Goal: Transaction & Acquisition: Download file/media

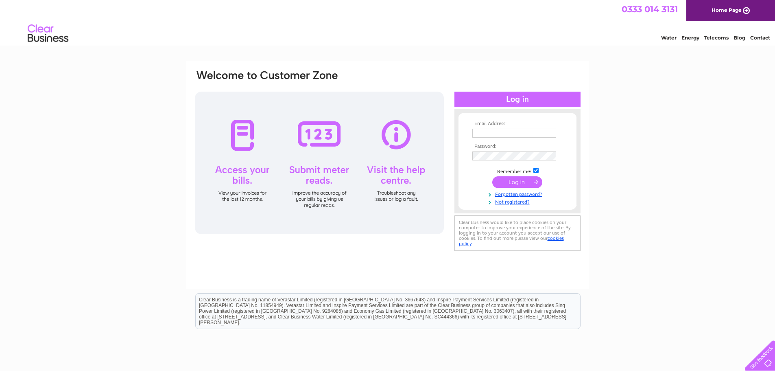
type input "[EMAIL_ADDRESS][DOMAIN_NAME]"
click at [521, 184] on input "submit" at bounding box center [517, 181] width 50 height 11
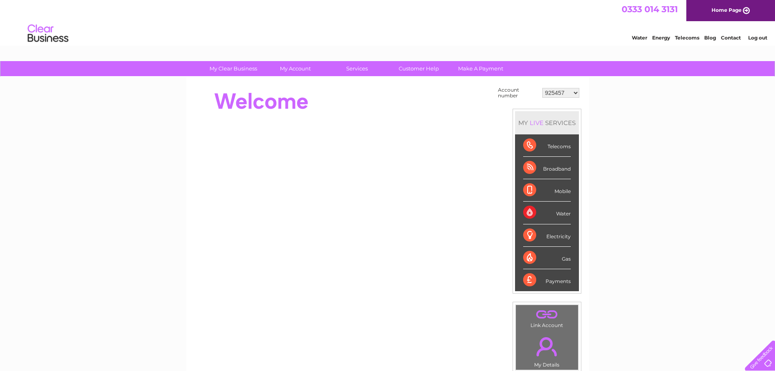
click at [574, 93] on select "925457 1085821 1100026 1129225 1133979 1148922 1151331 30266220 30273880 303111…" at bounding box center [560, 93] width 37 height 10
select select "30311179"
click at [542, 88] on select "925457 1085821 1100026 1129225 1133979 1148922 1151331 30266220 30273880 303111…" at bounding box center [560, 93] width 37 height 10
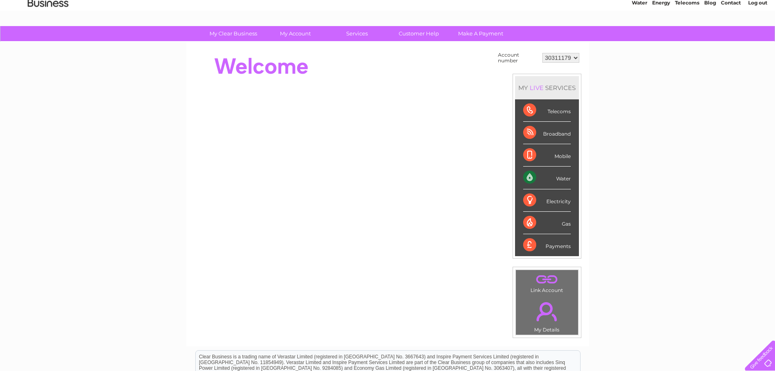
scroll to position [33, 0]
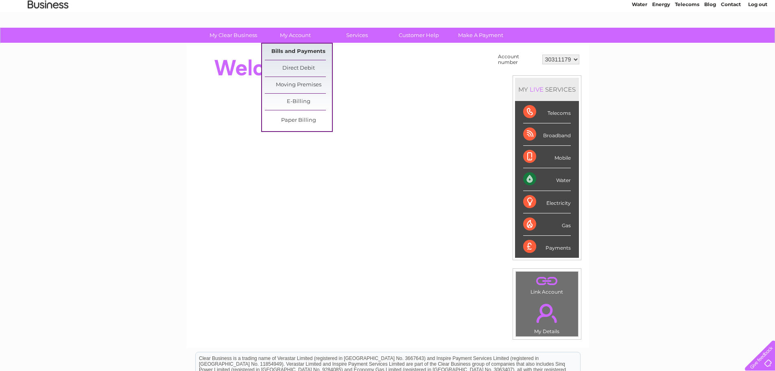
click at [306, 51] on link "Bills and Payments" at bounding box center [298, 52] width 67 height 16
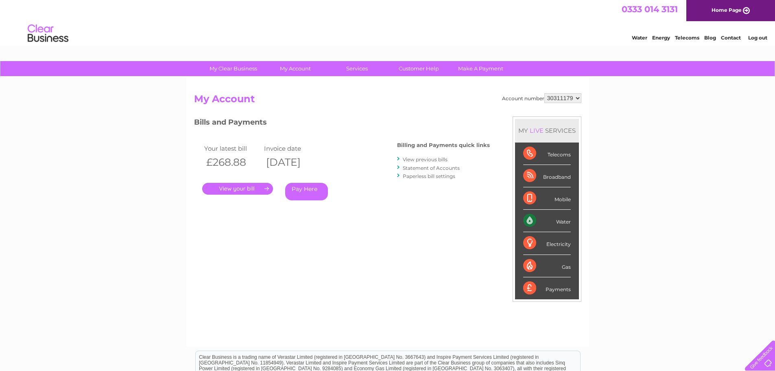
click at [238, 186] on link "." at bounding box center [237, 189] width 71 height 12
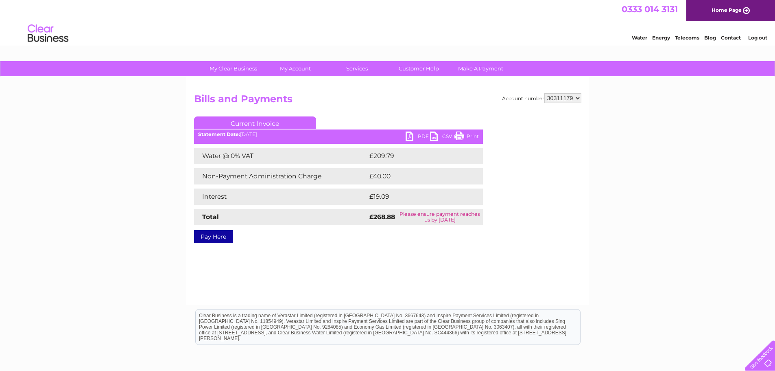
click at [416, 138] on link "PDF" at bounding box center [418, 137] width 24 height 12
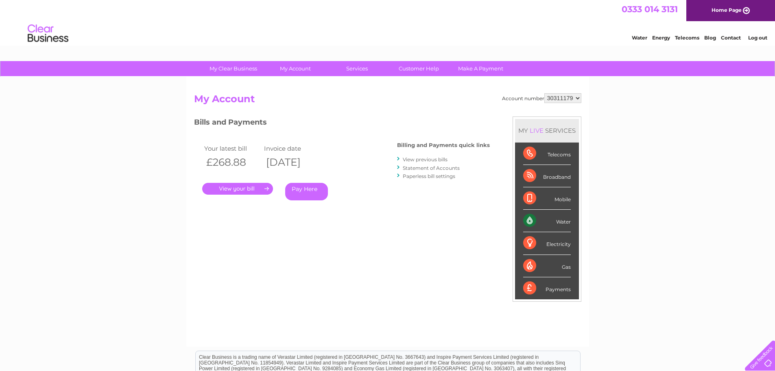
click at [425, 157] on link "View previous bills" at bounding box center [425, 159] width 45 height 6
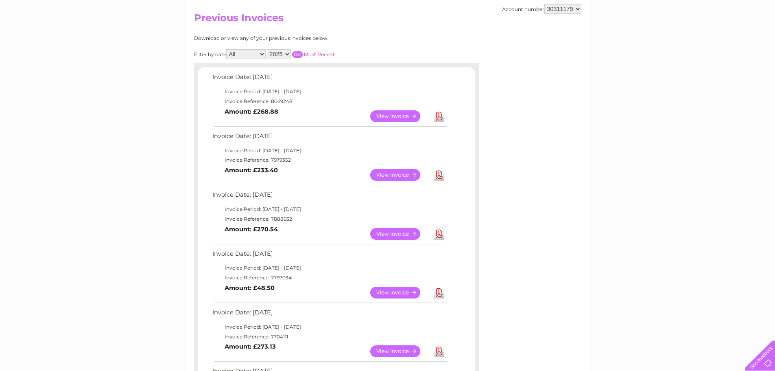
scroll to position [81, 0]
click at [440, 292] on link "Download" at bounding box center [439, 292] width 10 height 12
click at [578, 9] on select "925457 1085821 1100026 1129225 1133979 1148922 1151331 30266220 30273880 303111…" at bounding box center [562, 9] width 37 height 10
select select "30317200"
click at [544, 4] on select "925457 1085821 1100026 1129225 1133979 1148922 1151331 30266220 30273880 303111…" at bounding box center [562, 9] width 37 height 10
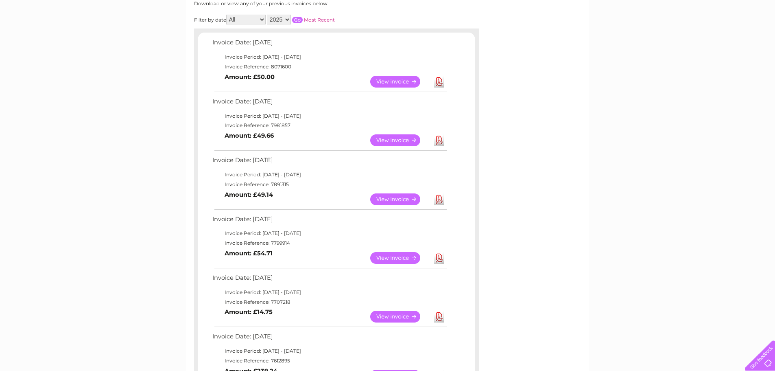
scroll to position [81, 0]
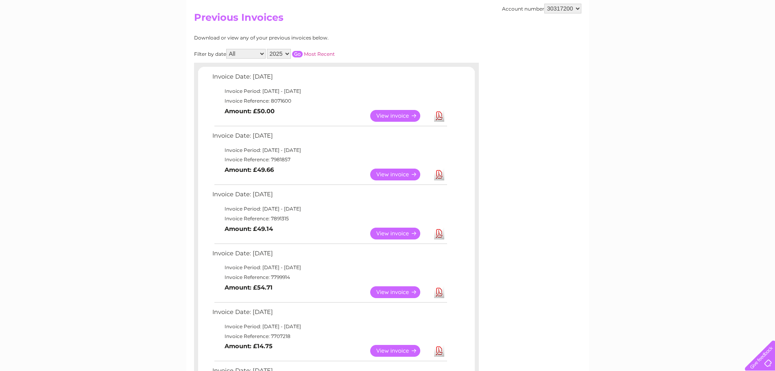
click at [441, 116] on link "Download" at bounding box center [439, 116] width 10 height 12
